Goal: Transaction & Acquisition: Purchase product/service

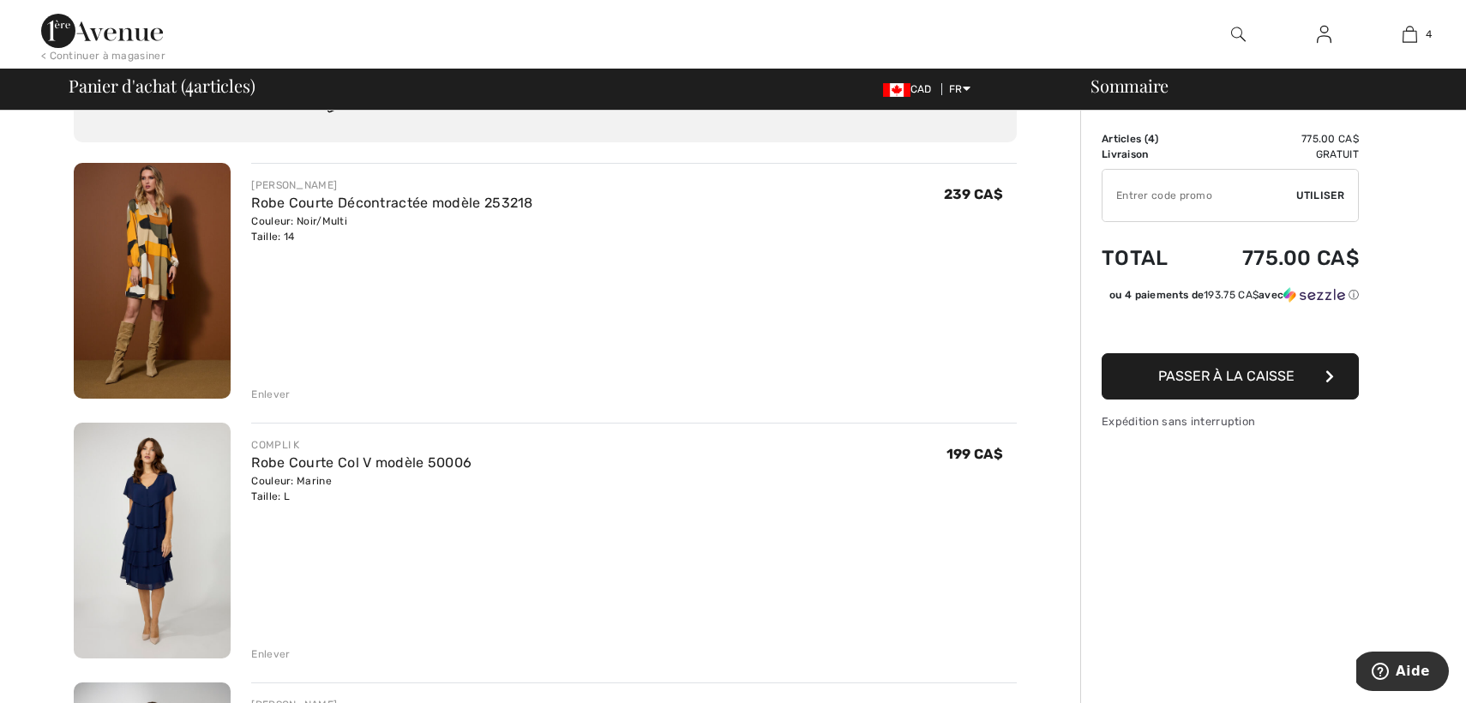
scroll to position [75, 0]
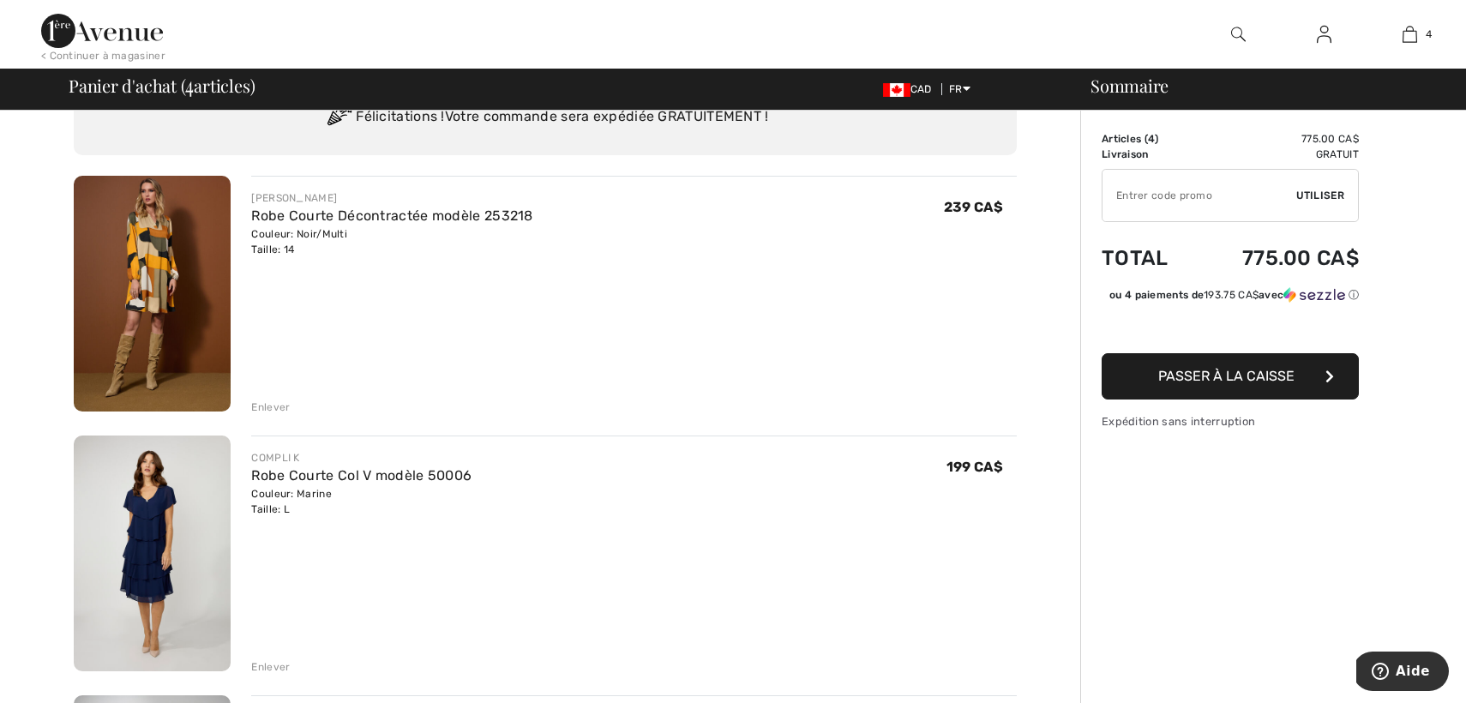
click at [280, 407] on div "Enlever" at bounding box center [270, 407] width 39 height 15
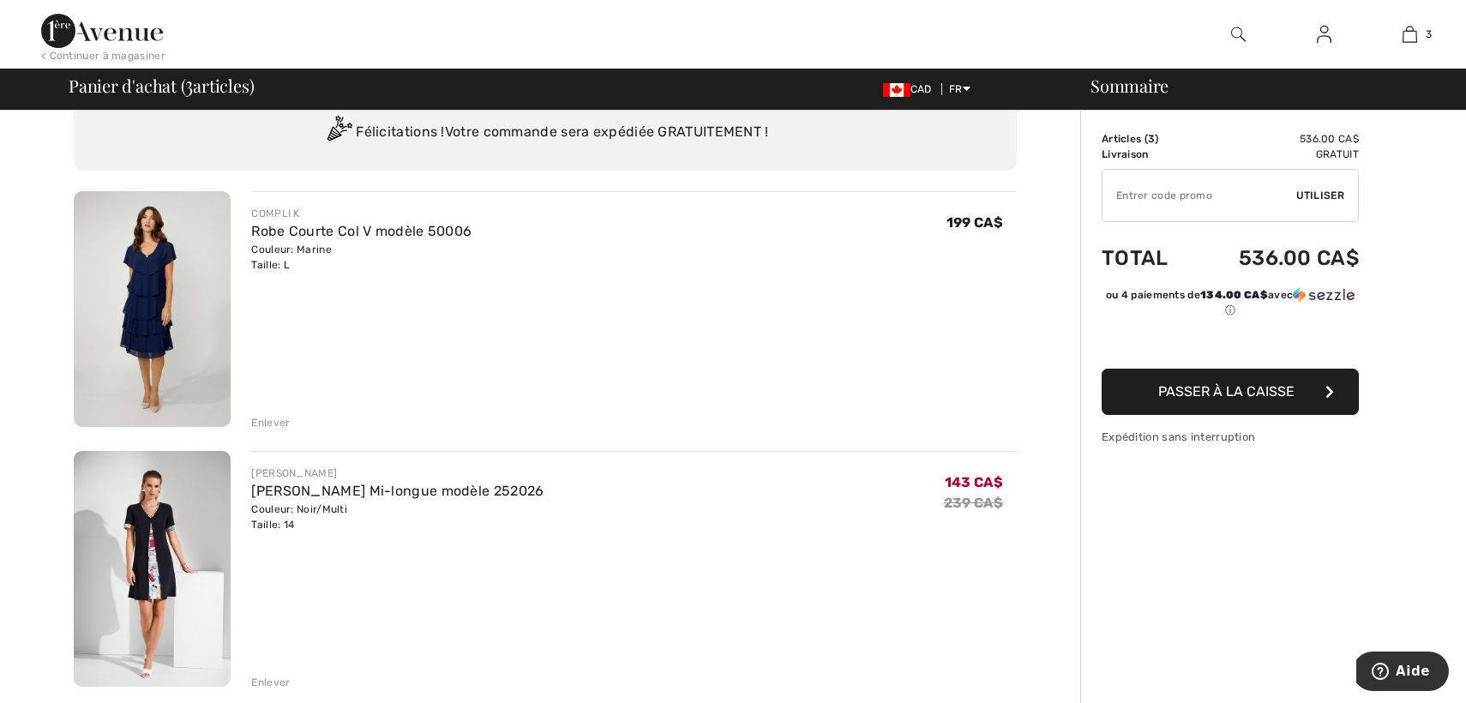
scroll to position [61, 0]
click at [264, 420] on div "Enlever" at bounding box center [270, 421] width 39 height 15
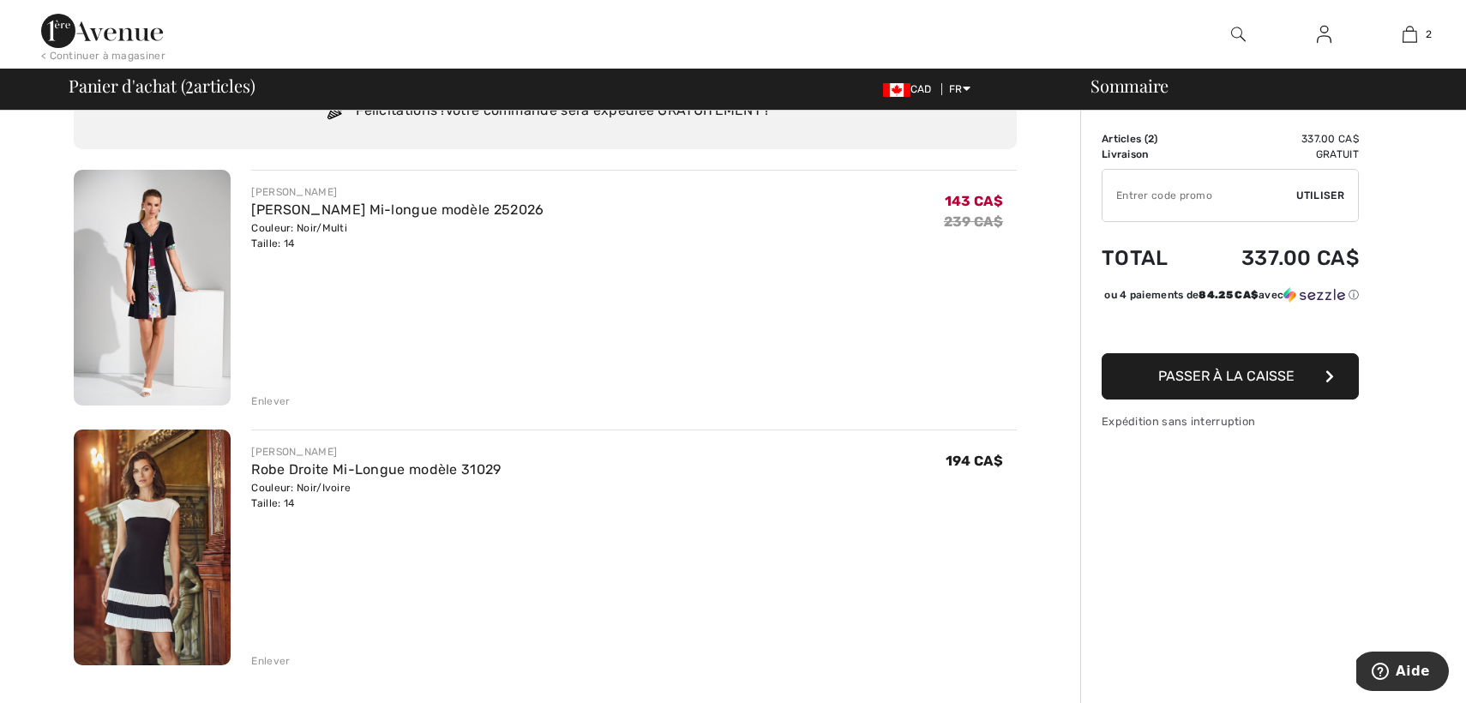
scroll to position [90, 0]
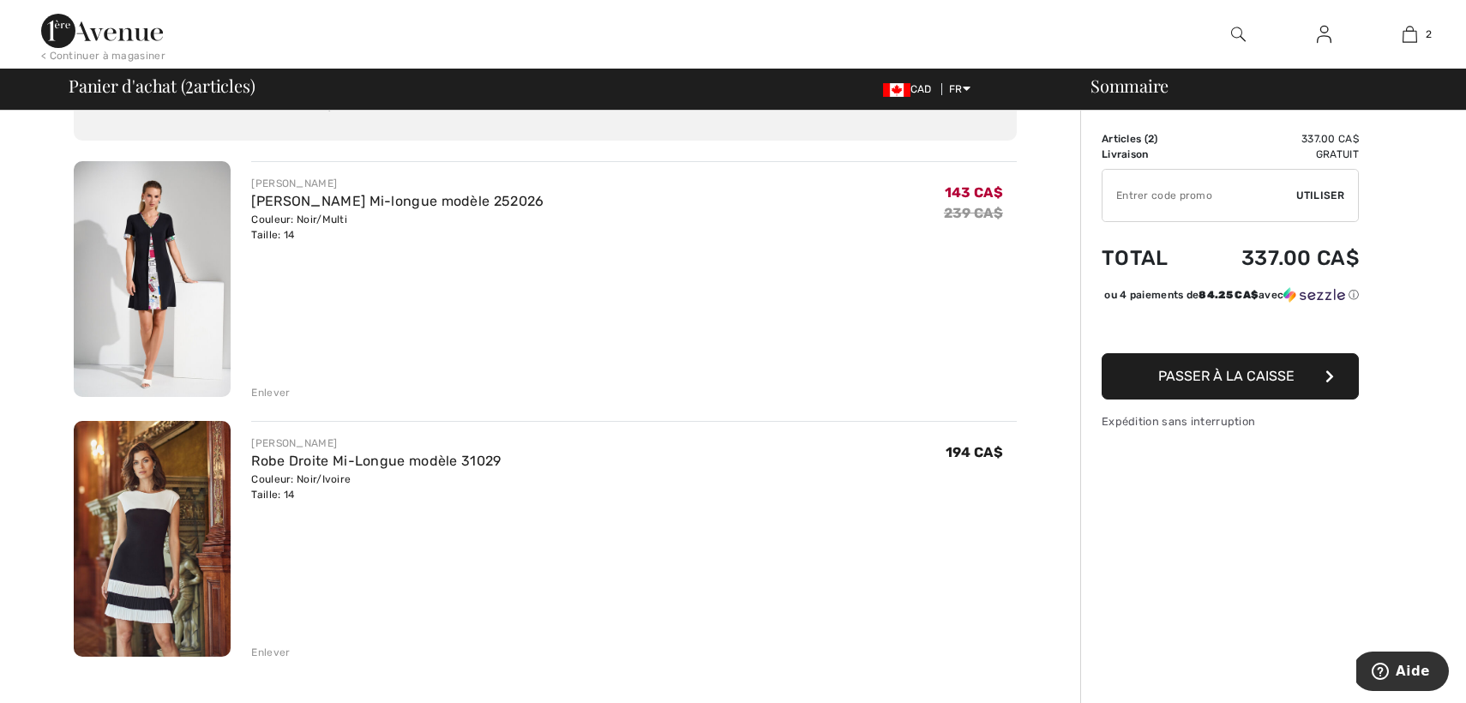
click at [465, 581] on div "FRANK LYMAN Robe Droite Mi-Longue modèle 31029 Couleur: Noir/Ivoire Taille: 14 …" at bounding box center [634, 540] width 766 height 239
click at [162, 317] on img at bounding box center [152, 279] width 157 height 236
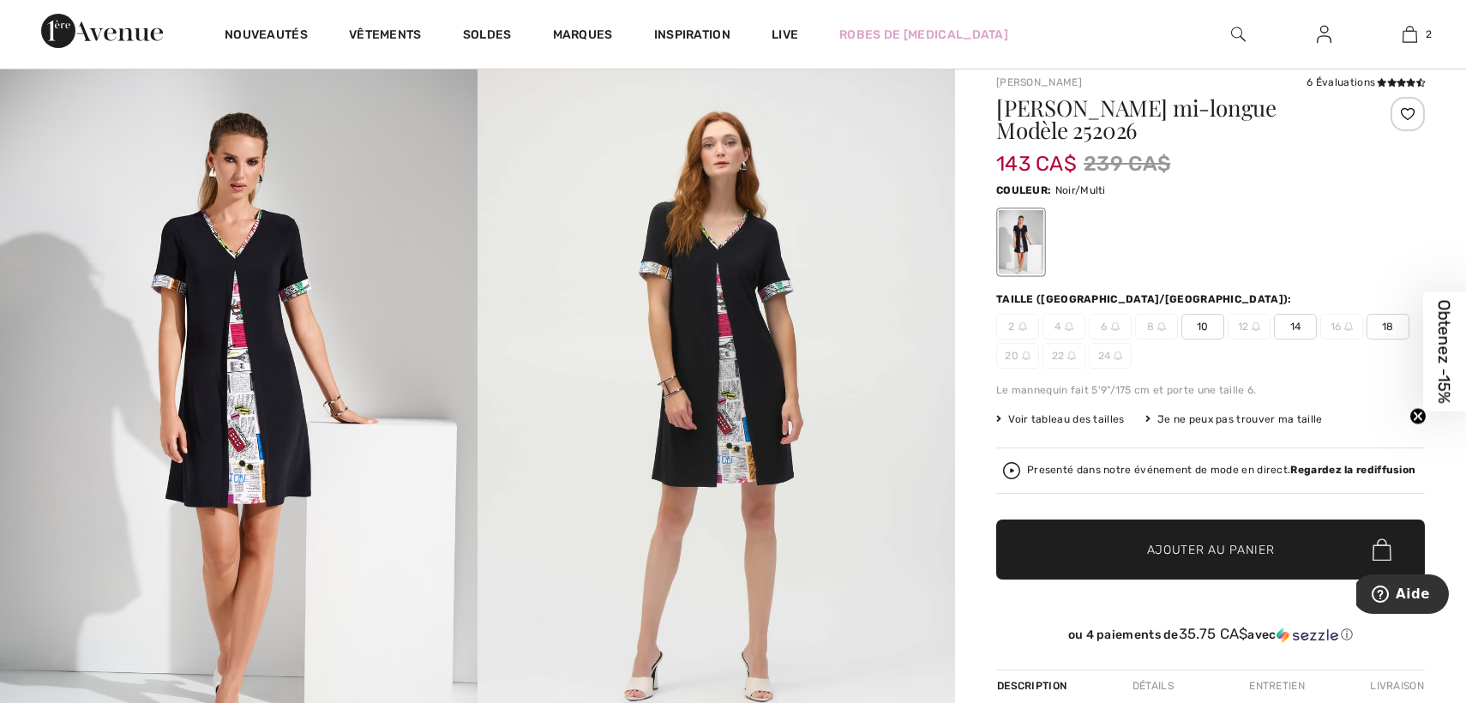
scroll to position [46, 0]
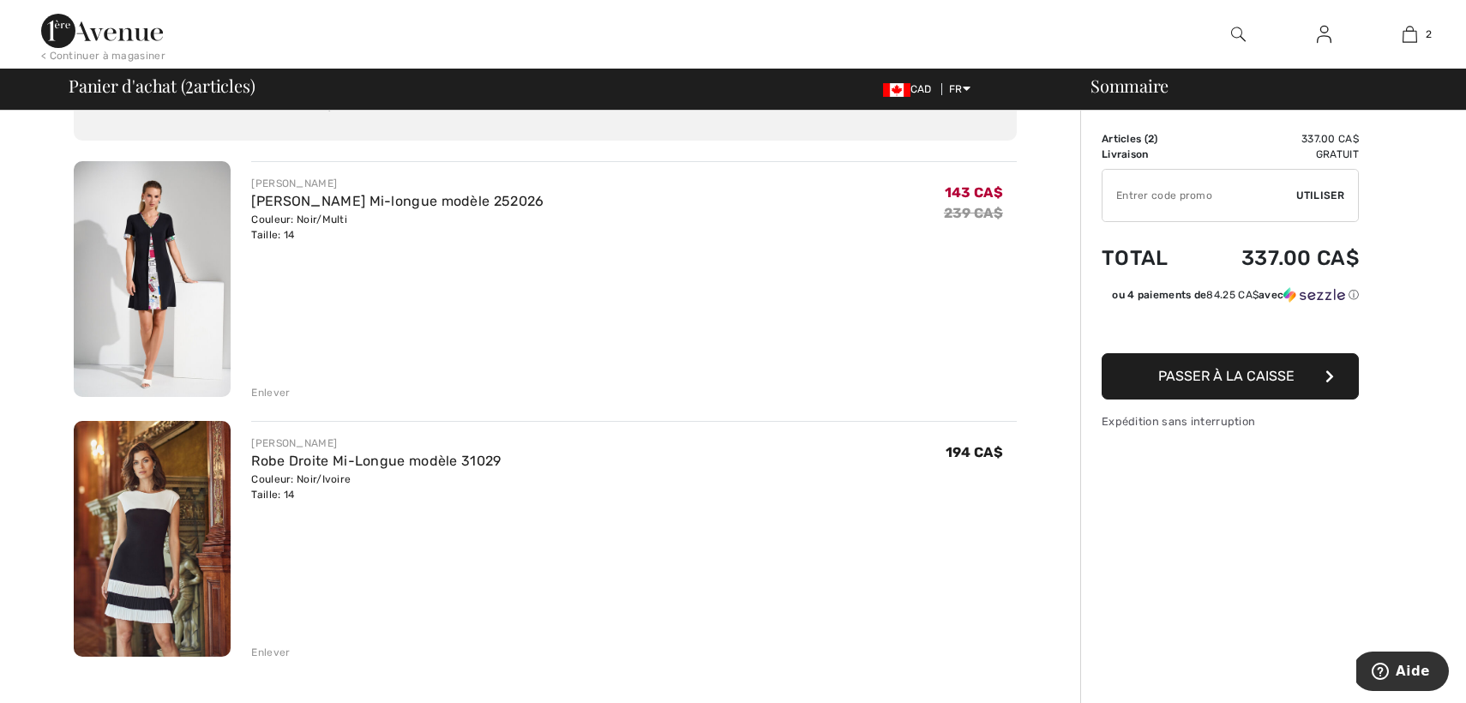
click at [142, 585] on img at bounding box center [152, 539] width 157 height 236
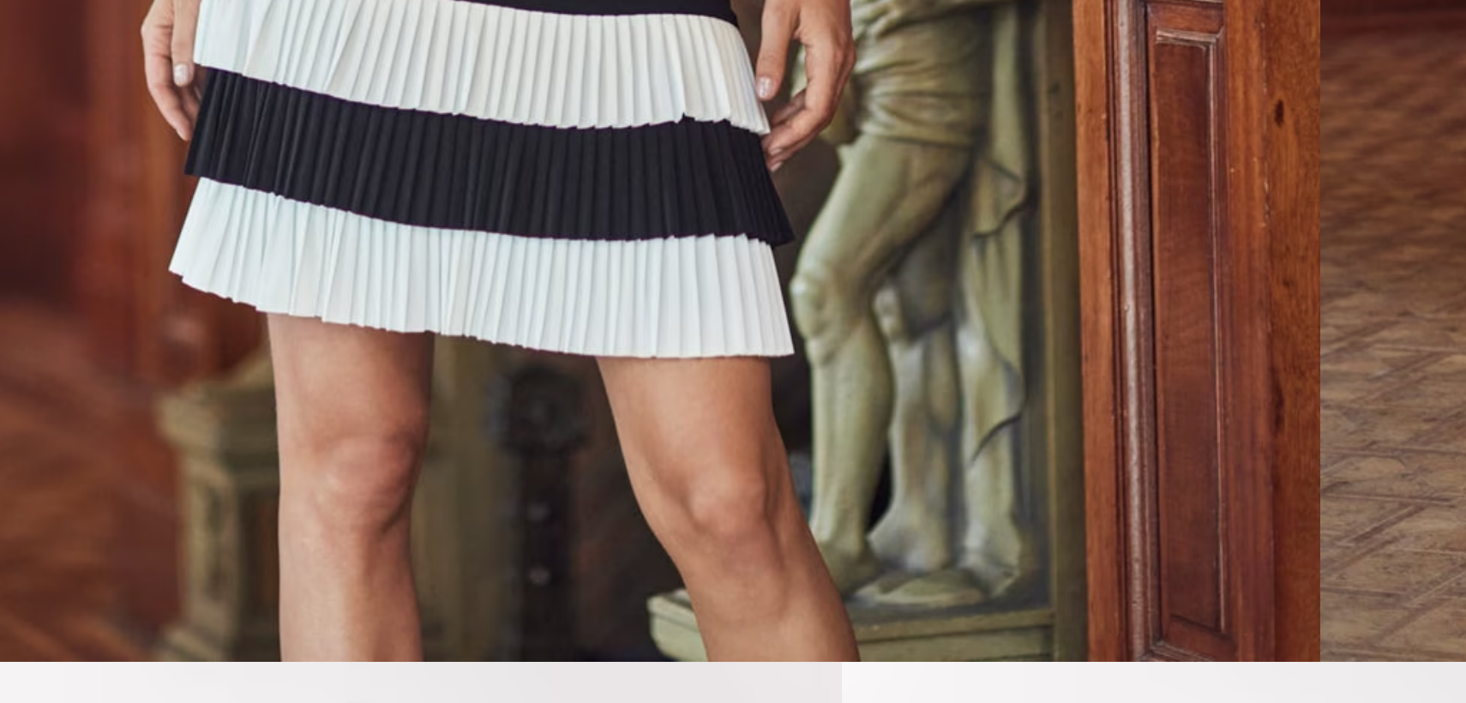
scroll to position [129, 0]
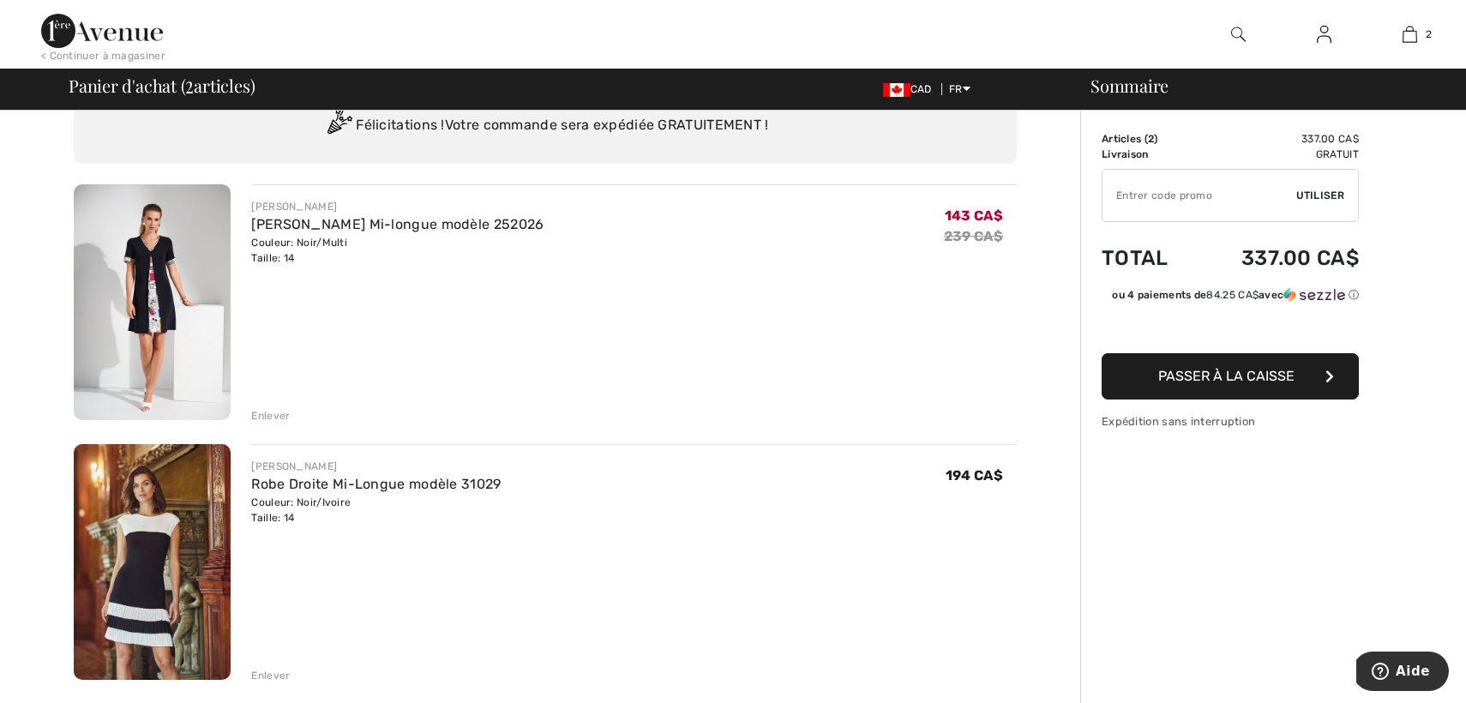
scroll to position [77, 0]
